Goal: Task Accomplishment & Management: Manage account settings

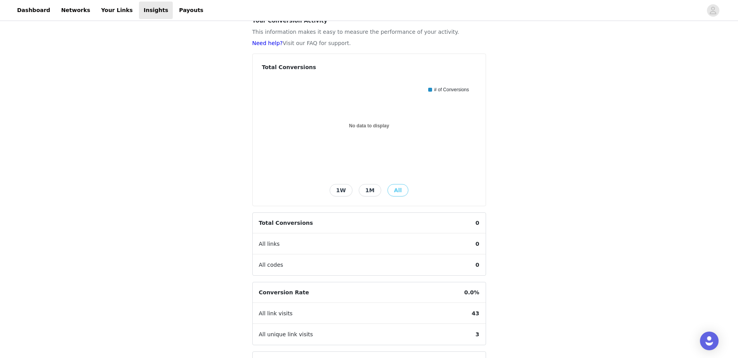
scroll to position [131, 0]
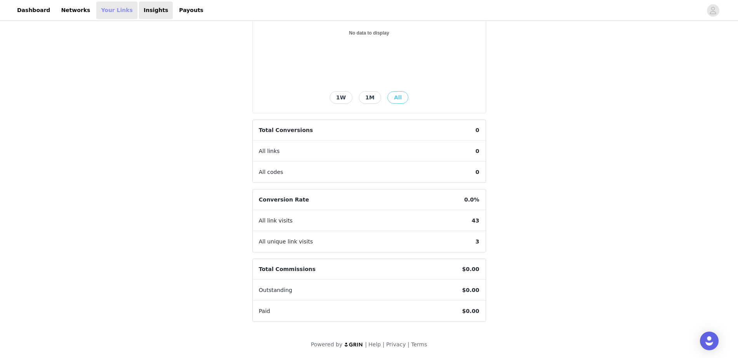
click at [104, 12] on link "Your Links" at bounding box center [116, 10] width 41 height 17
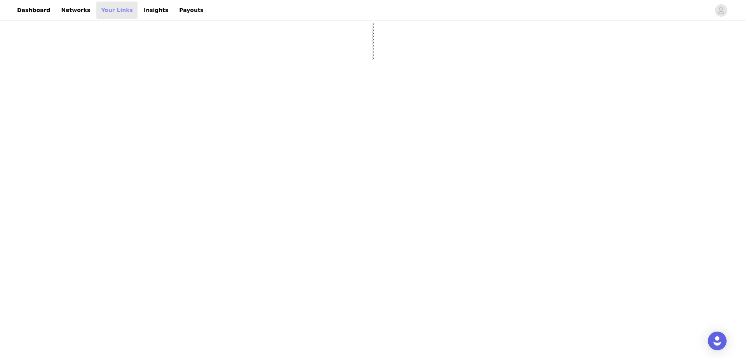
select select "12"
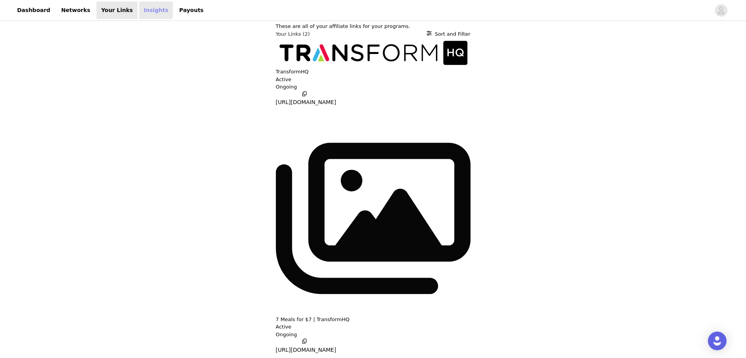
click at [139, 8] on link "Insights" at bounding box center [156, 10] width 34 height 17
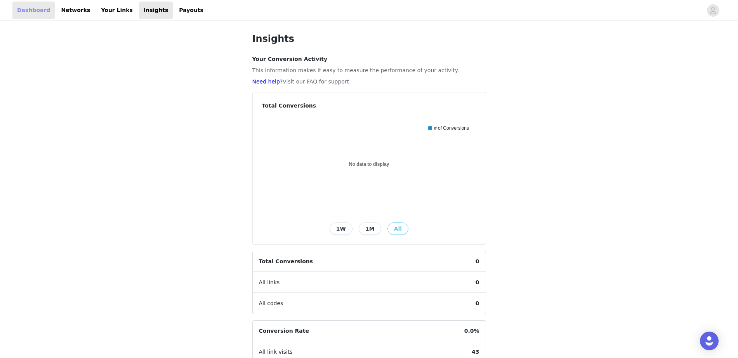
click at [40, 9] on link "Dashboard" at bounding box center [33, 10] width 42 height 17
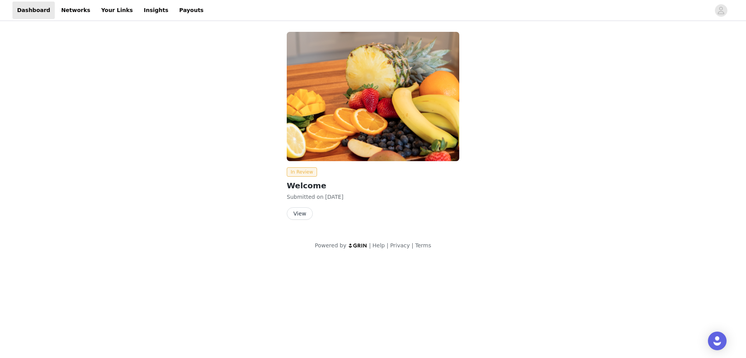
click at [301, 212] on button "View" at bounding box center [300, 213] width 26 height 12
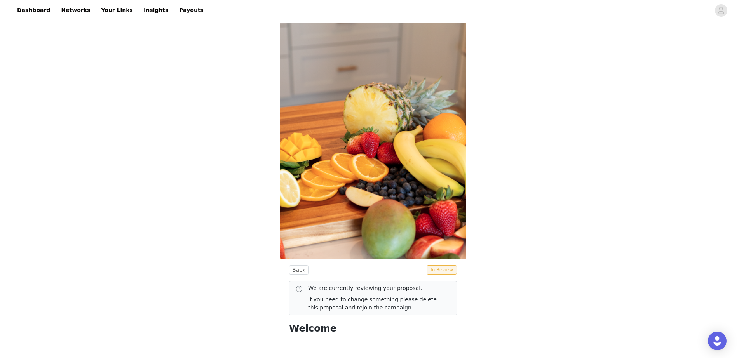
click at [327, 305] on link "please delete this proposal and rejoin the campaign." at bounding box center [372, 303] width 129 height 14
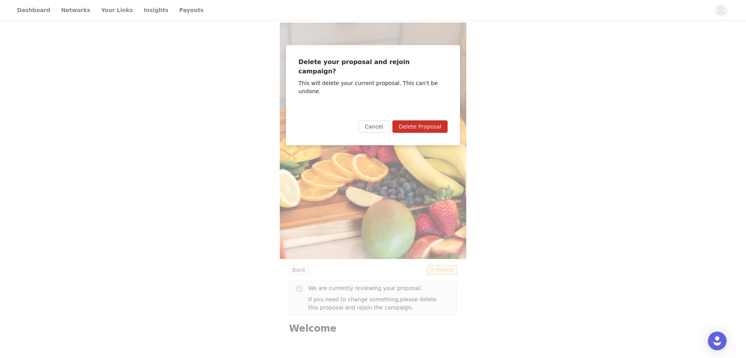
click at [444, 120] on button "Delete Proposal" at bounding box center [419, 126] width 55 height 12
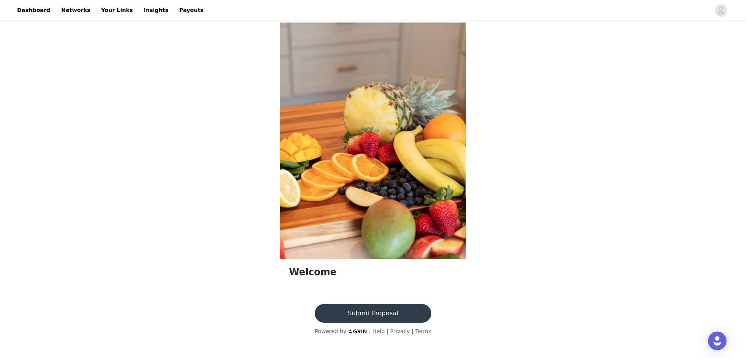
click at [357, 226] on img at bounding box center [373, 141] width 186 height 237
click at [308, 271] on h1 "Welcome" at bounding box center [373, 272] width 168 height 14
click at [322, 280] on section "Welcome" at bounding box center [373, 280] width 186 height 30
click at [353, 185] on img at bounding box center [373, 141] width 186 height 237
click at [430, 97] on img at bounding box center [373, 141] width 186 height 237
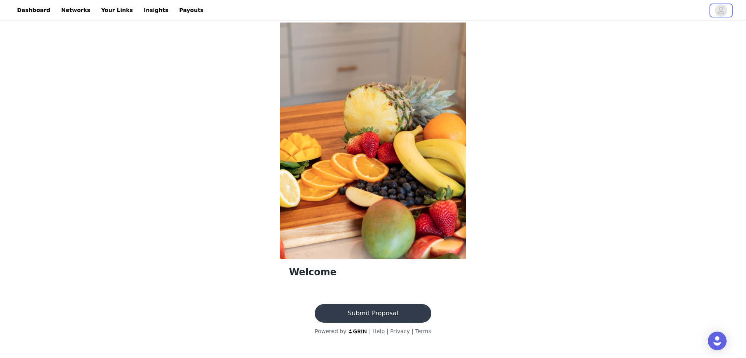
click at [721, 14] on icon "avatar" at bounding box center [721, 10] width 7 height 7
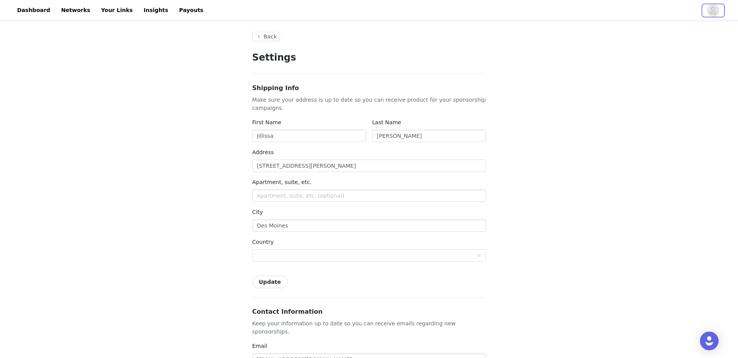
type input "+1 (United States)"
click at [27, 5] on link "Dashboard" at bounding box center [33, 10] width 42 height 17
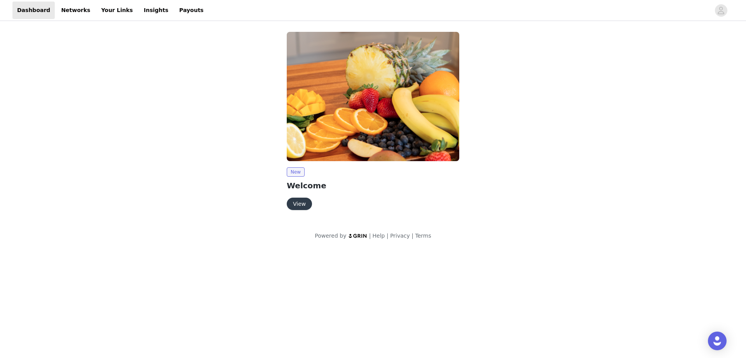
click at [294, 205] on button "View" at bounding box center [299, 204] width 25 height 12
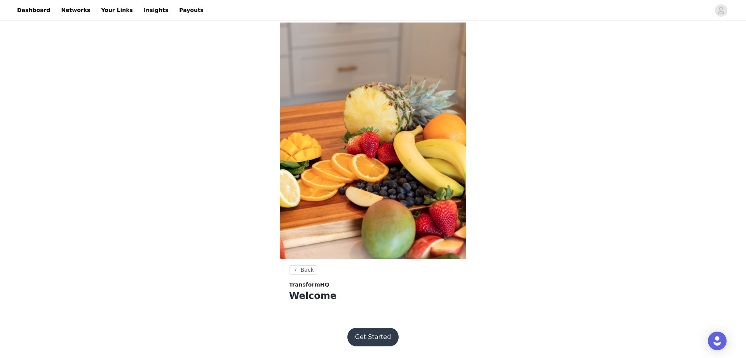
click at [316, 292] on h1 "Welcome" at bounding box center [373, 296] width 168 height 14
click at [356, 190] on img at bounding box center [373, 141] width 186 height 237
click at [380, 332] on button "Get Started" at bounding box center [373, 337] width 52 height 19
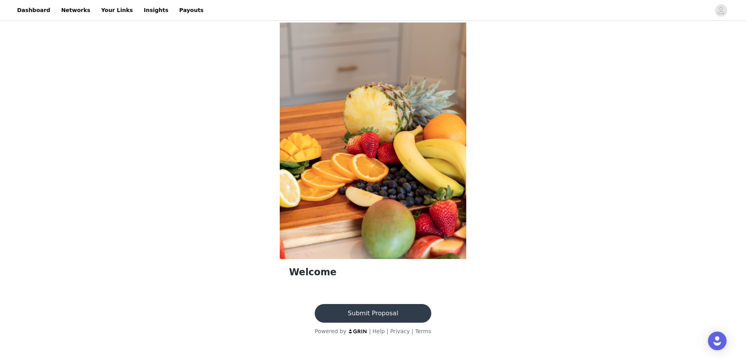
click at [306, 268] on h1 "Welcome" at bounding box center [373, 272] width 168 height 14
click at [353, 162] on img at bounding box center [373, 141] width 186 height 237
click at [70, 7] on link "Networks" at bounding box center [75, 10] width 38 height 17
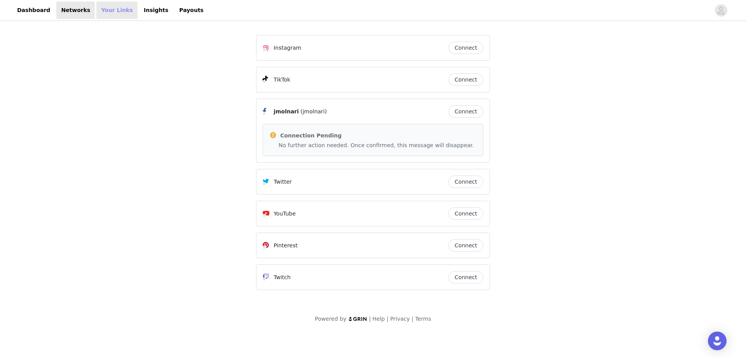
click at [103, 10] on link "Your Links" at bounding box center [116, 10] width 41 height 17
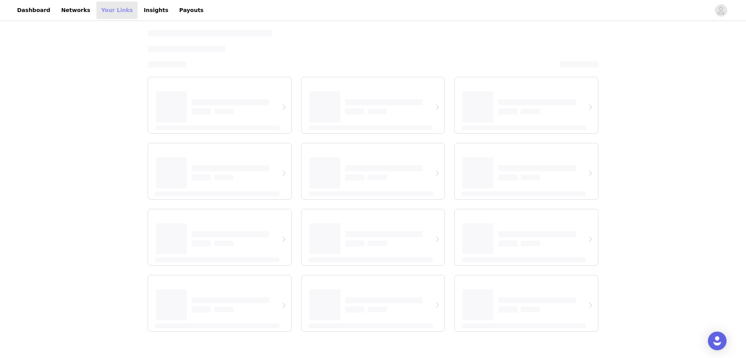
select select "12"
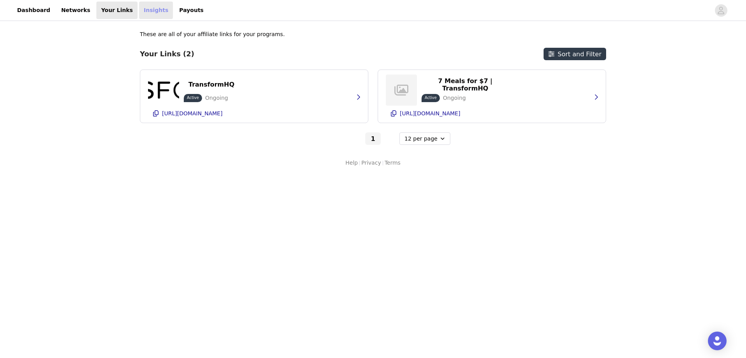
click at [141, 14] on link "Insights" at bounding box center [156, 10] width 34 height 17
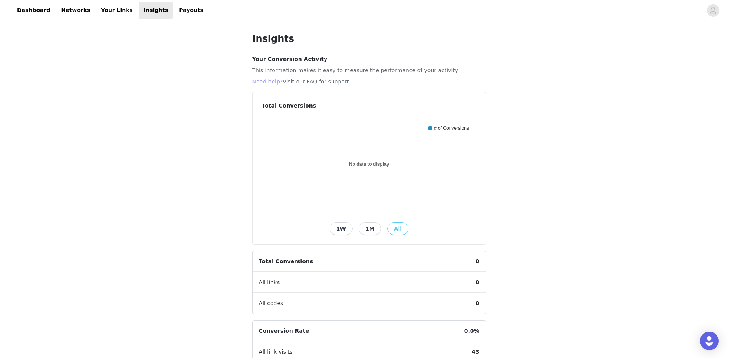
click at [274, 81] on link "Need help?" at bounding box center [267, 81] width 31 height 6
click at [37, 12] on link "Dashboard" at bounding box center [33, 10] width 42 height 17
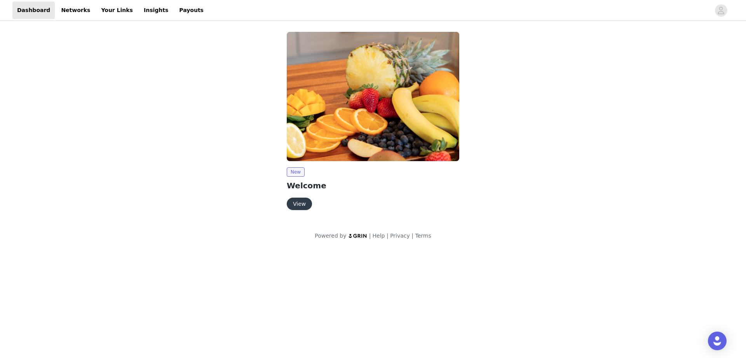
click at [307, 201] on button "View" at bounding box center [299, 204] width 25 height 12
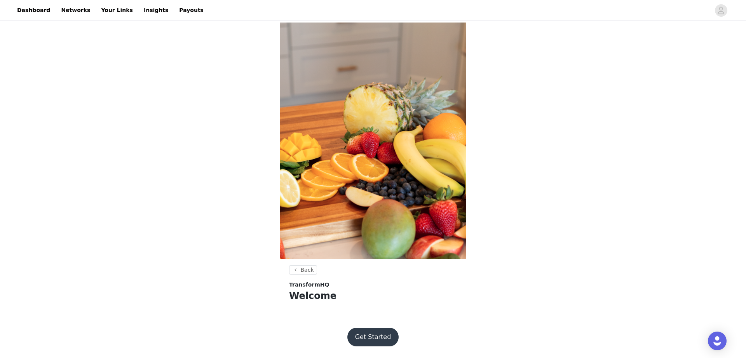
click at [374, 332] on button "Get Started" at bounding box center [373, 337] width 52 height 19
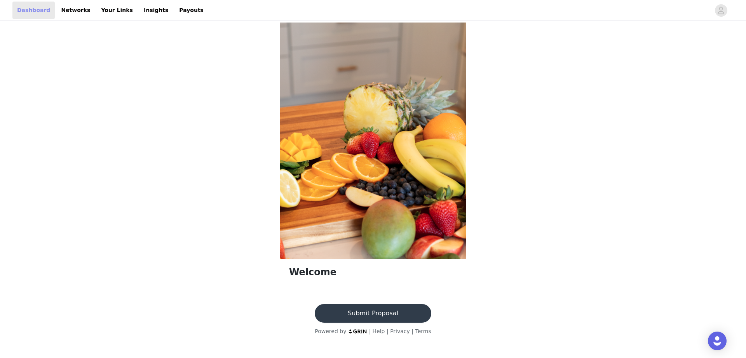
click at [34, 10] on link "Dashboard" at bounding box center [33, 10] width 42 height 17
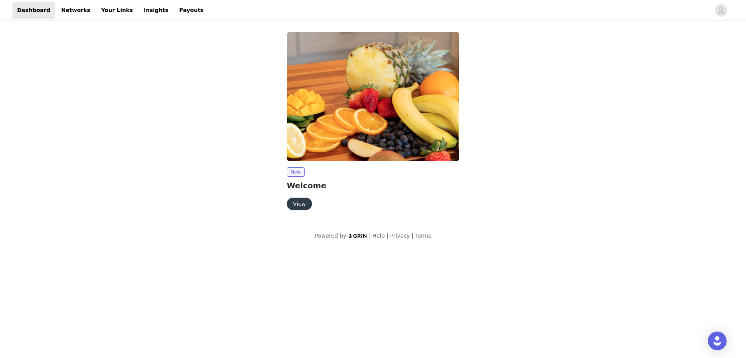
click at [303, 207] on button "View" at bounding box center [299, 204] width 25 height 12
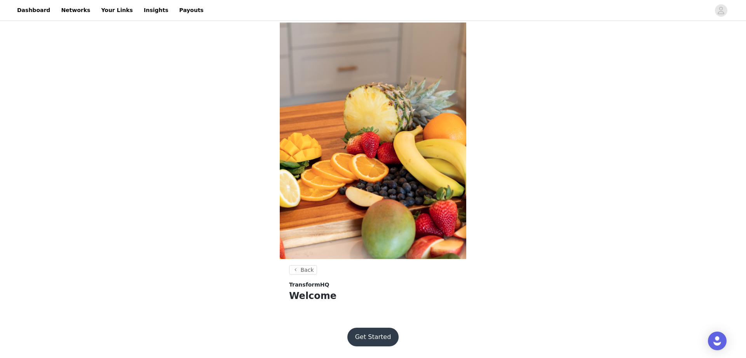
click at [375, 343] on button "Get Started" at bounding box center [373, 337] width 52 height 19
